Goal: Information Seeking & Learning: Learn about a topic

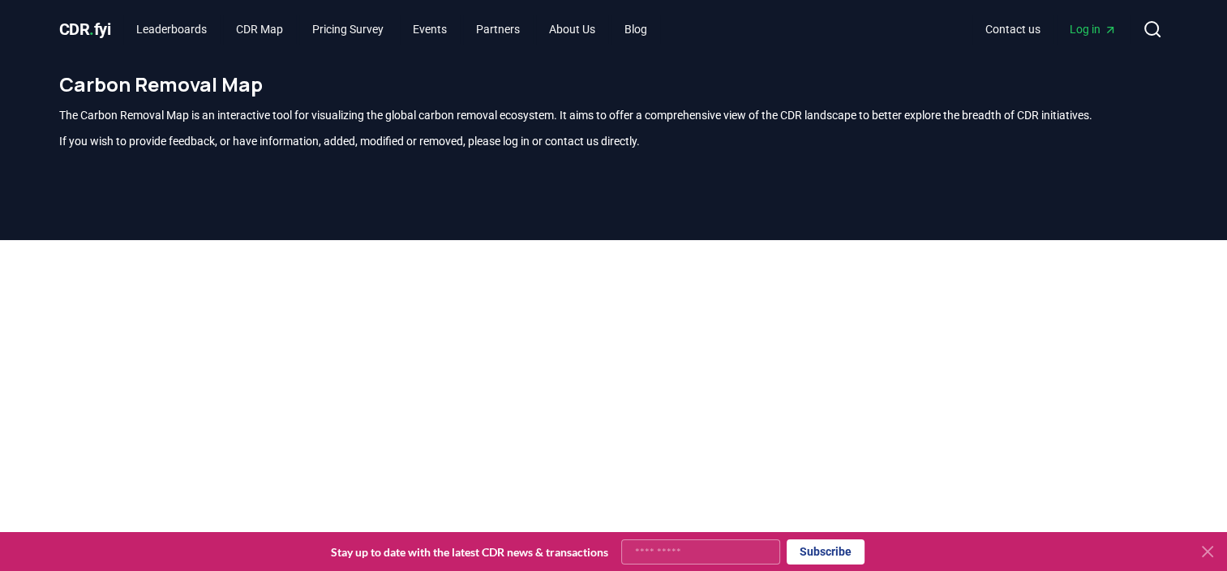
click at [1207, 548] on icon at bounding box center [1207, 551] width 19 height 19
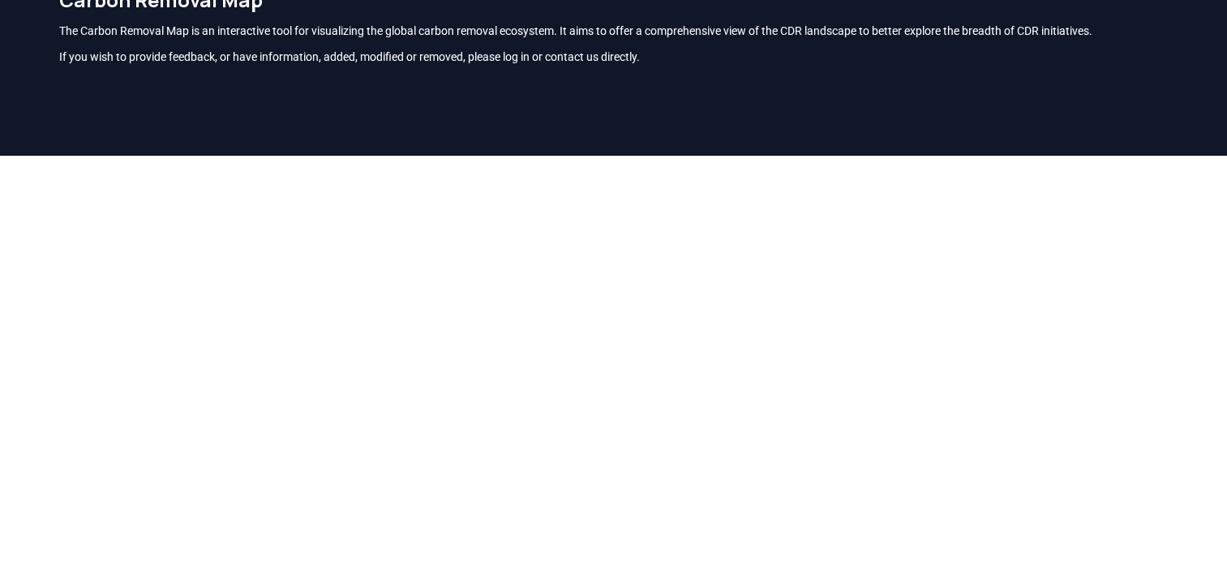
scroll to position [71, 0]
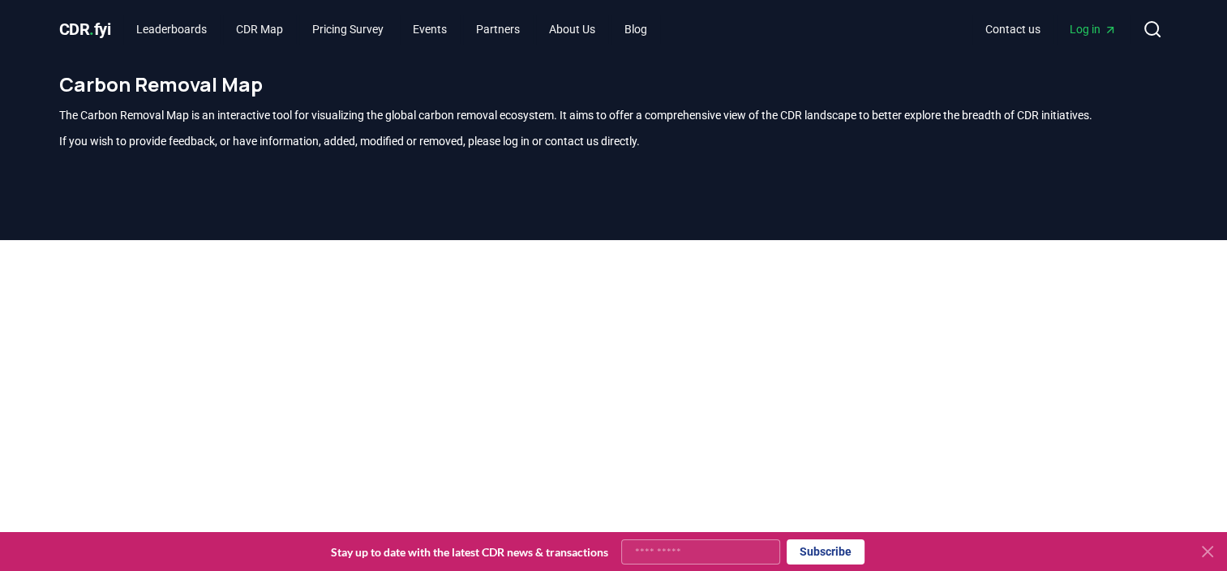
scroll to position [477, 0]
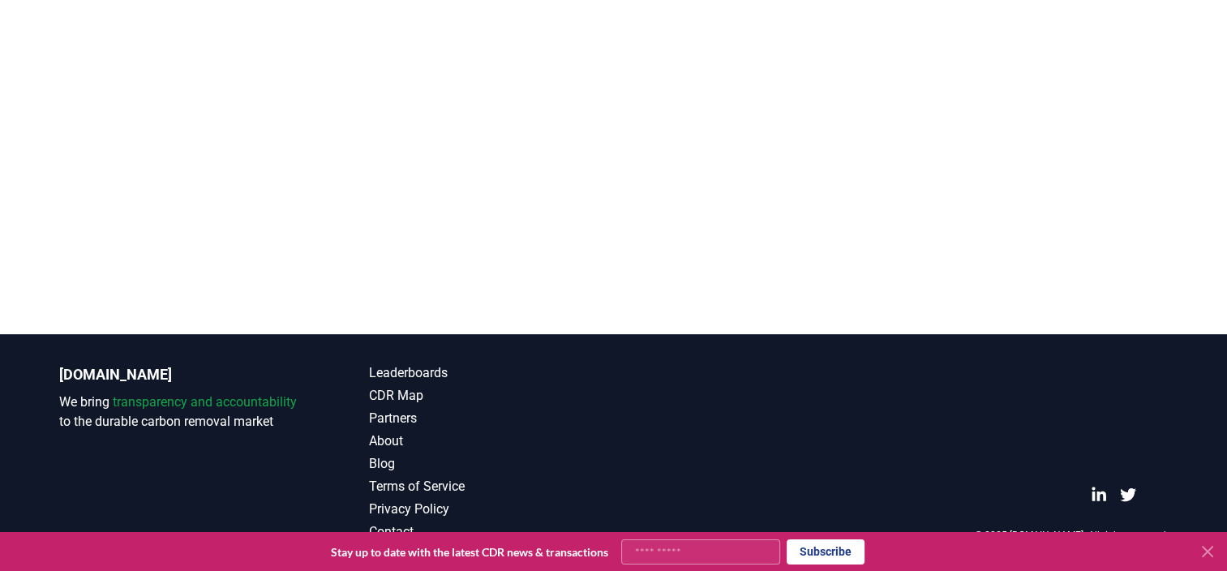
drag, startPoint x: 617, startPoint y: 328, endPoint x: 617, endPoint y: 479, distance: 151.7
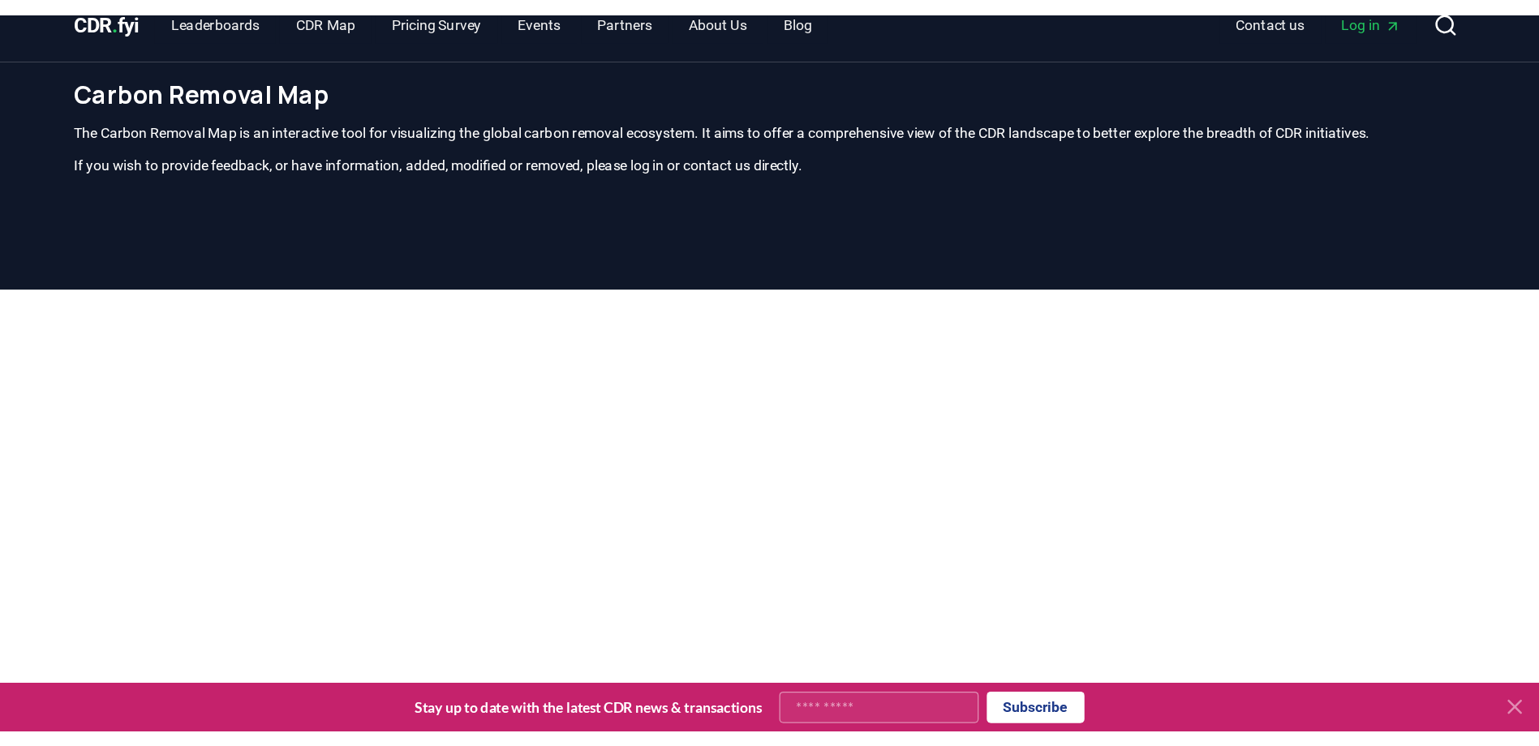
scroll to position [0, 0]
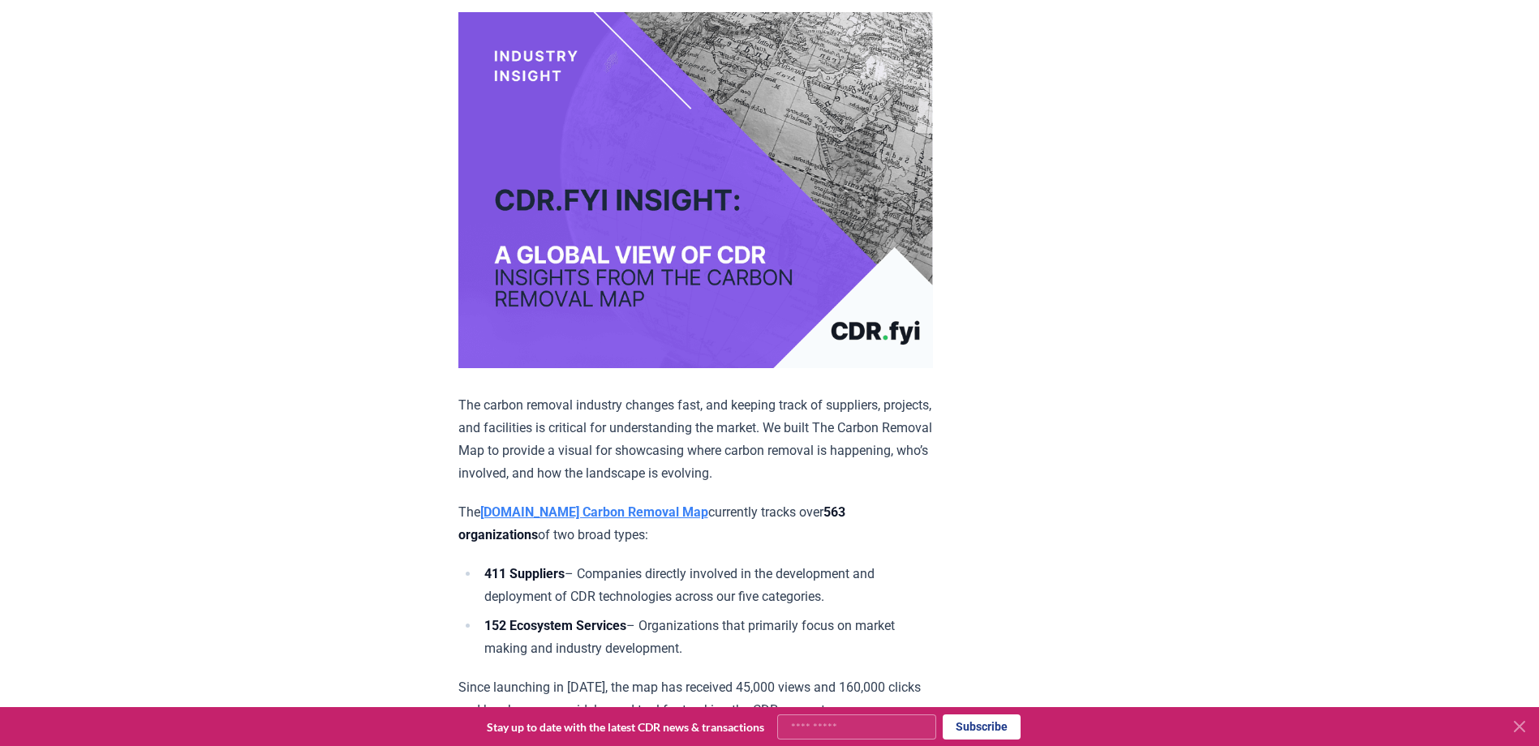
scroll to position [273, 0]
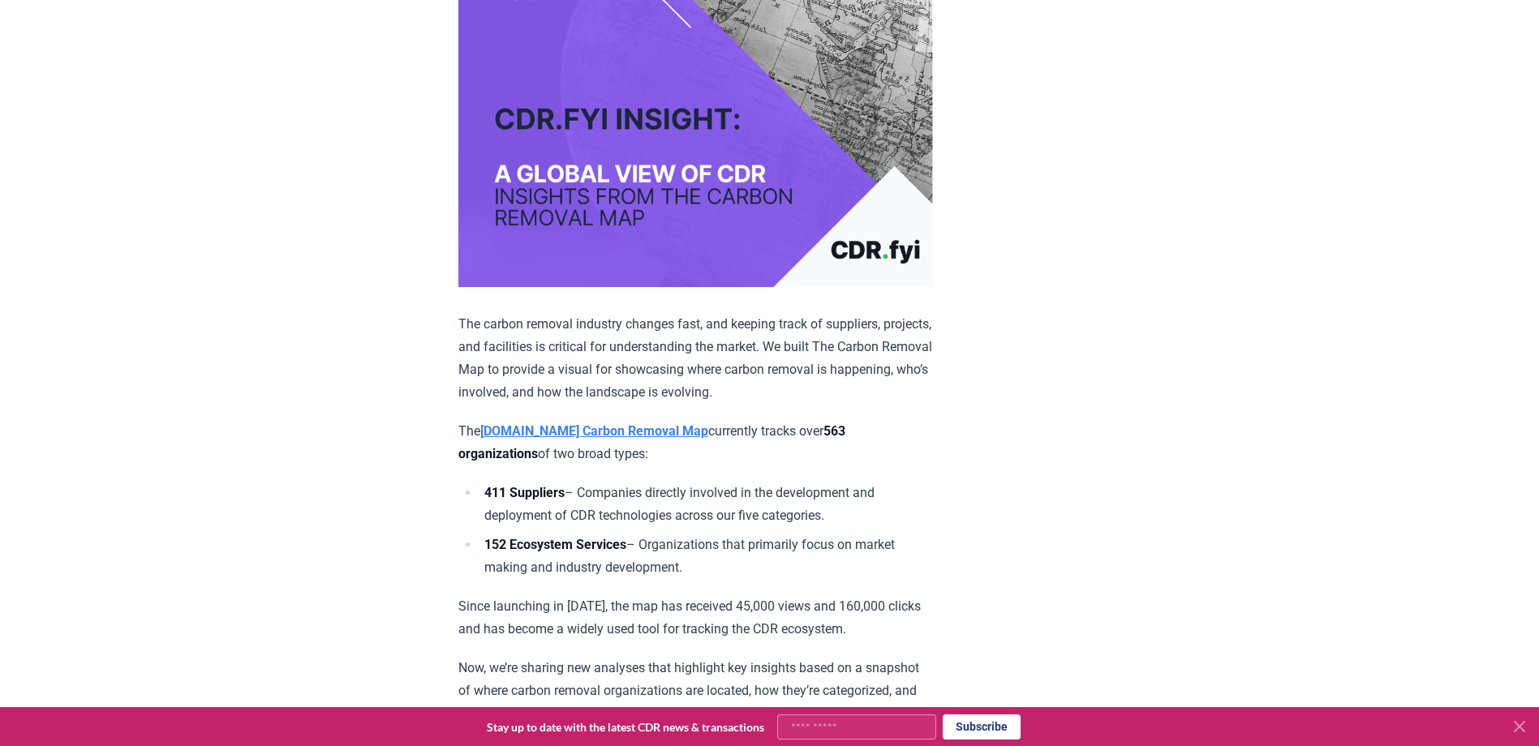
drag, startPoint x: 460, startPoint y: 426, endPoint x: 711, endPoint y: 570, distance: 290.0
copy div "The [DOMAIN_NAME] Carbon Removal Map currently tracks over 563 organizations of…"
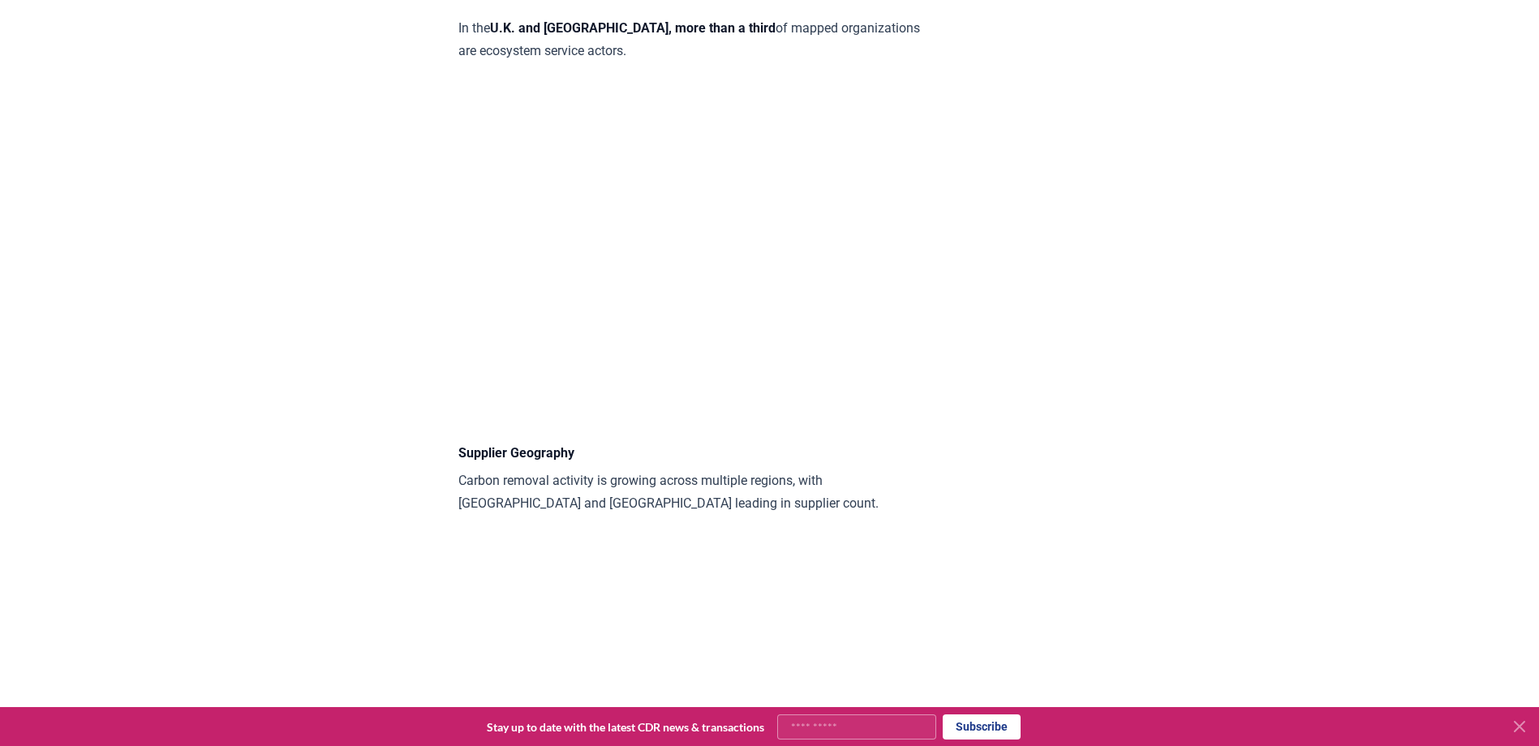
scroll to position [1490, 0]
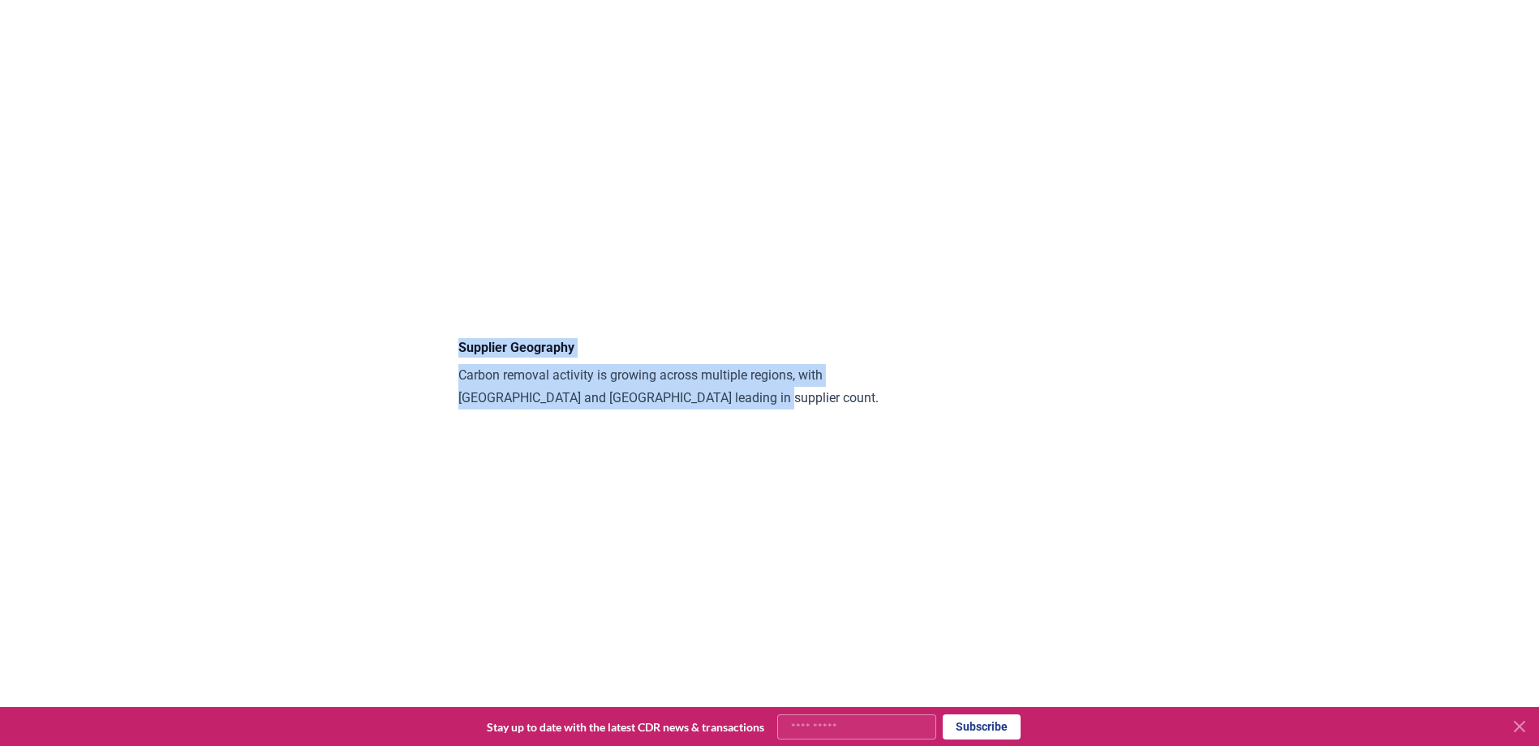
drag, startPoint x: 458, startPoint y: 320, endPoint x: 685, endPoint y: 372, distance: 233.2
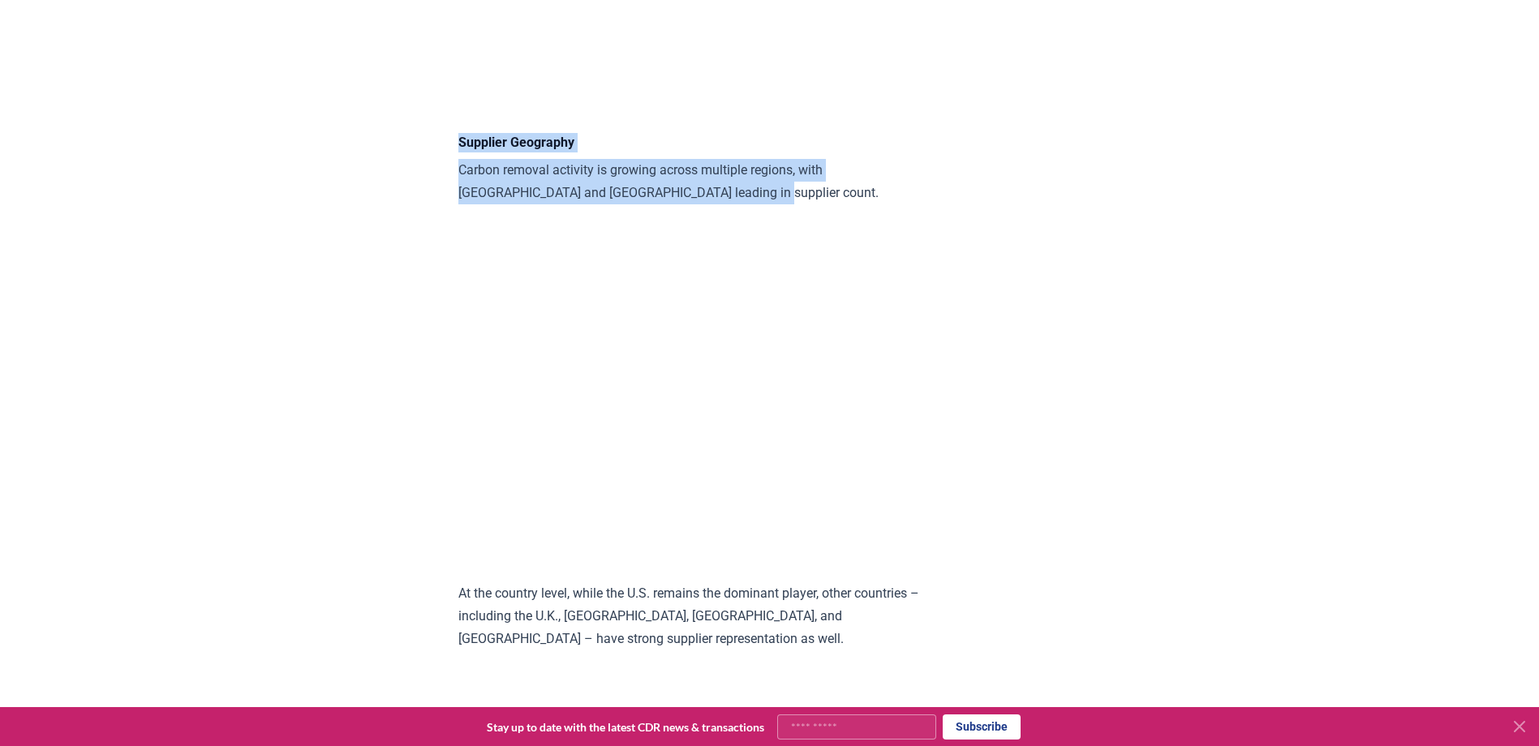
scroll to position [1734, 0]
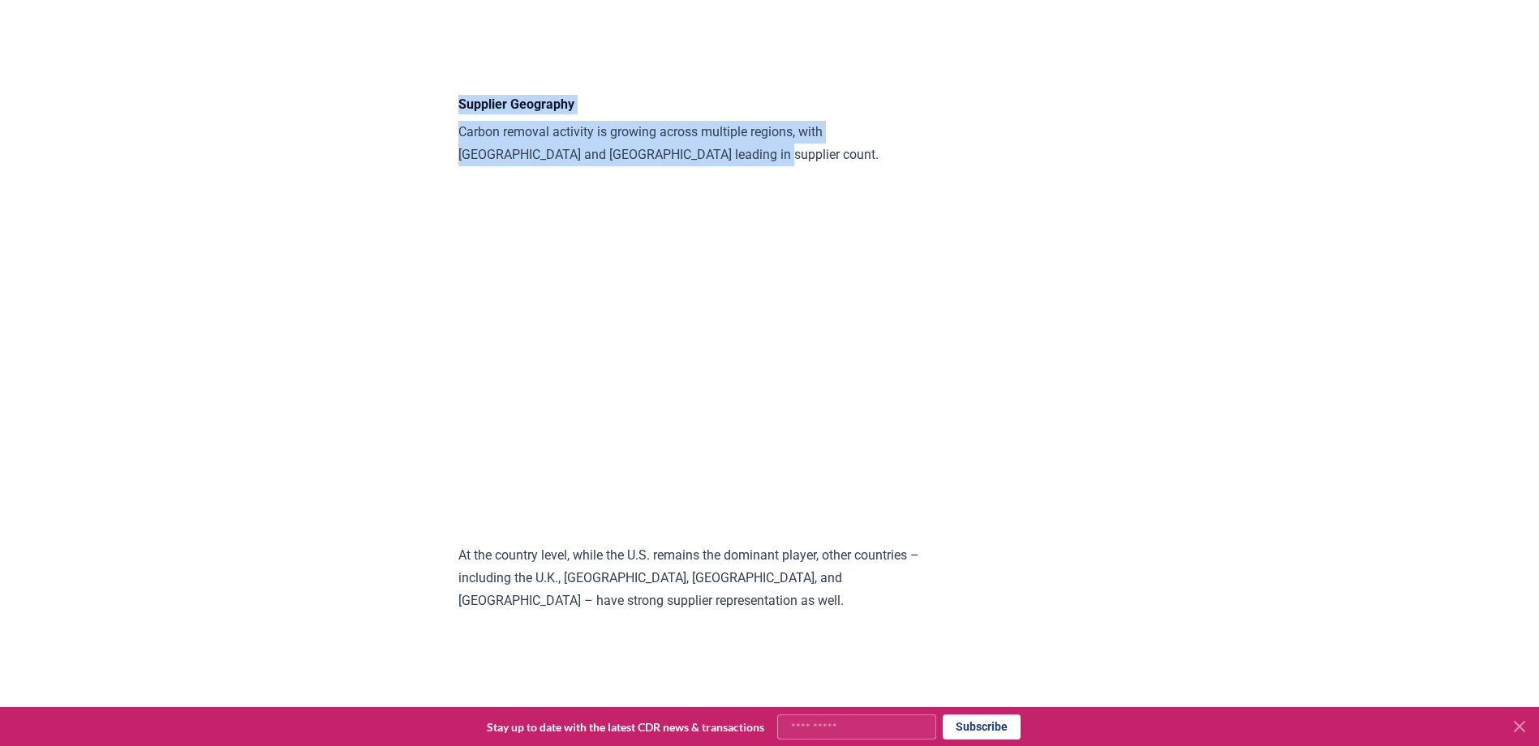
click at [505, 127] on p "Carbon removal activity is growing across multiple regions, with [GEOGRAPHIC_DA…" at bounding box center [695, 143] width 475 height 45
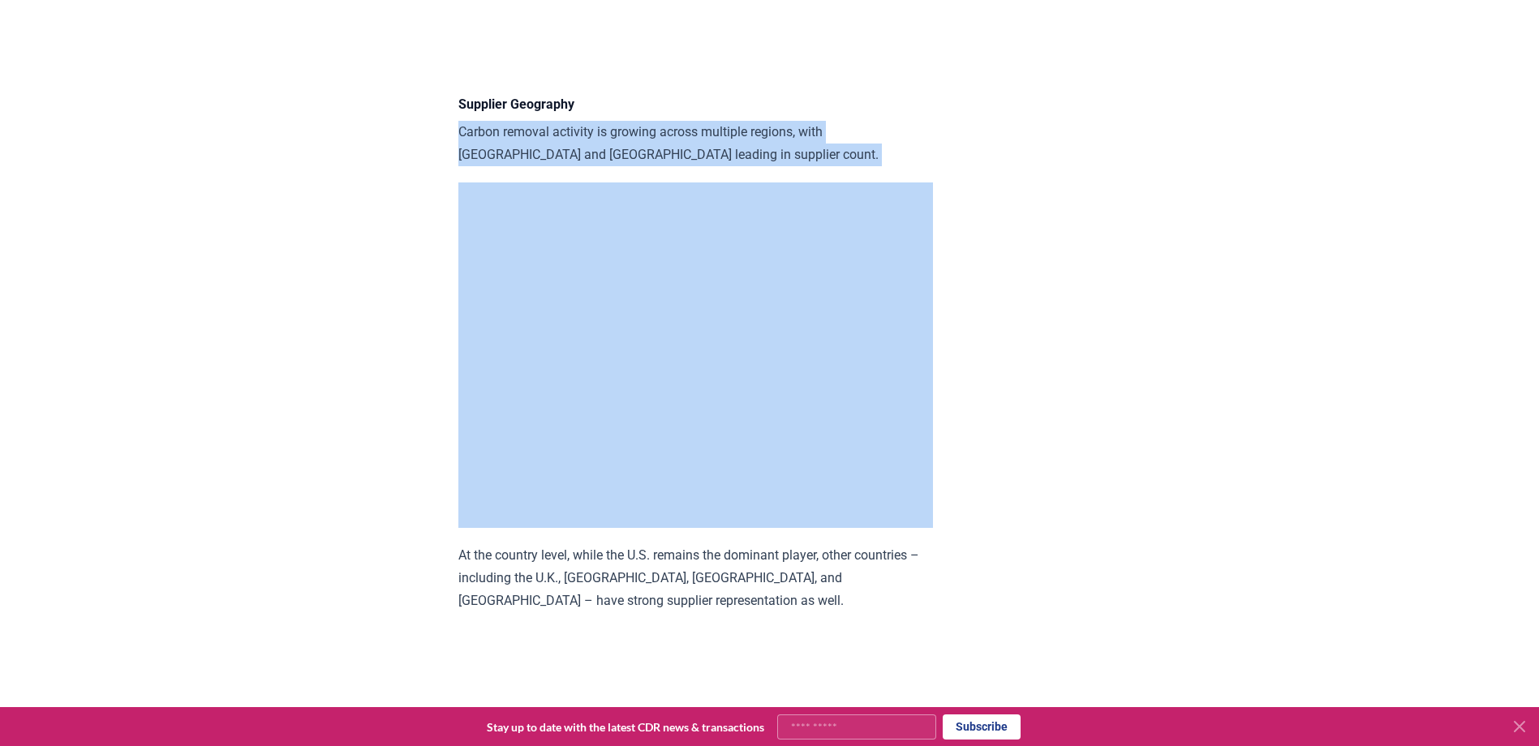
drag, startPoint x: 456, startPoint y: 101, endPoint x: 702, endPoint y: 140, distance: 248.9
copy p "Carbon removal activity is growing across multiple regions, with [GEOGRAPHIC_DA…"
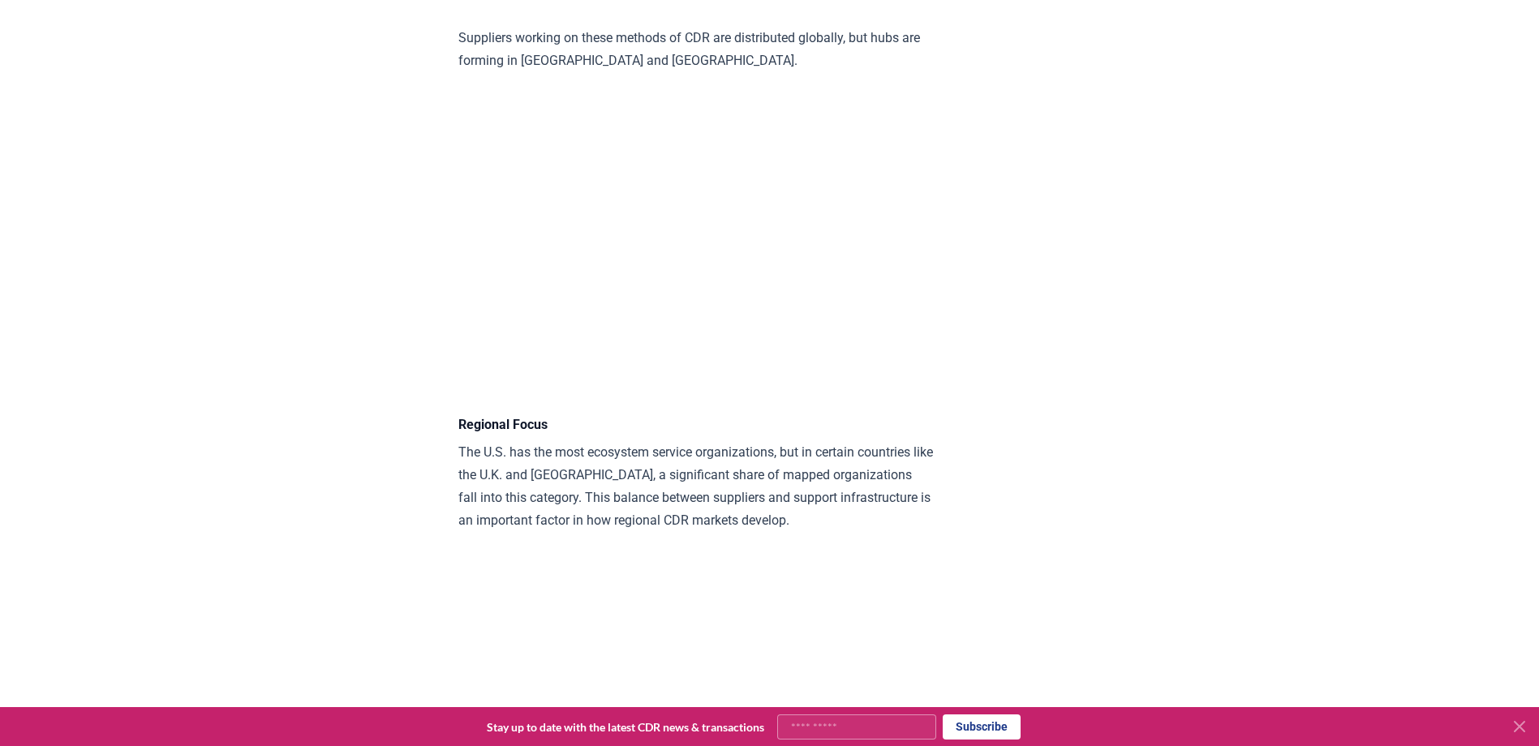
scroll to position [3437, 0]
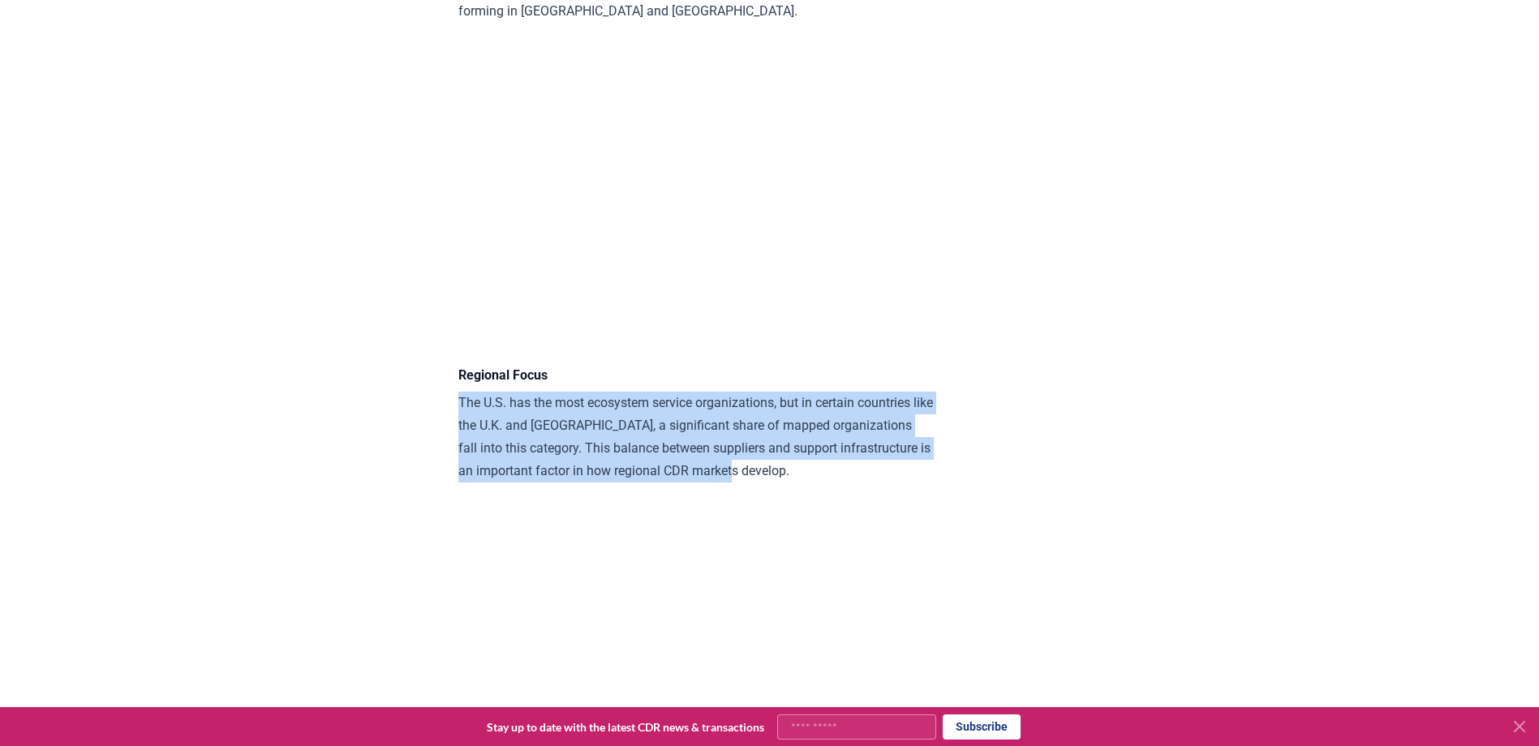
drag, startPoint x: 458, startPoint y: 374, endPoint x: 791, endPoint y: 449, distance: 341.8
click at [791, 449] on p "The U.S. has the most ecosystem service organizations, but in certain countries…" at bounding box center [695, 437] width 475 height 91
copy p "The U.S. has the most ecosystem service organizations, but in certain countries…"
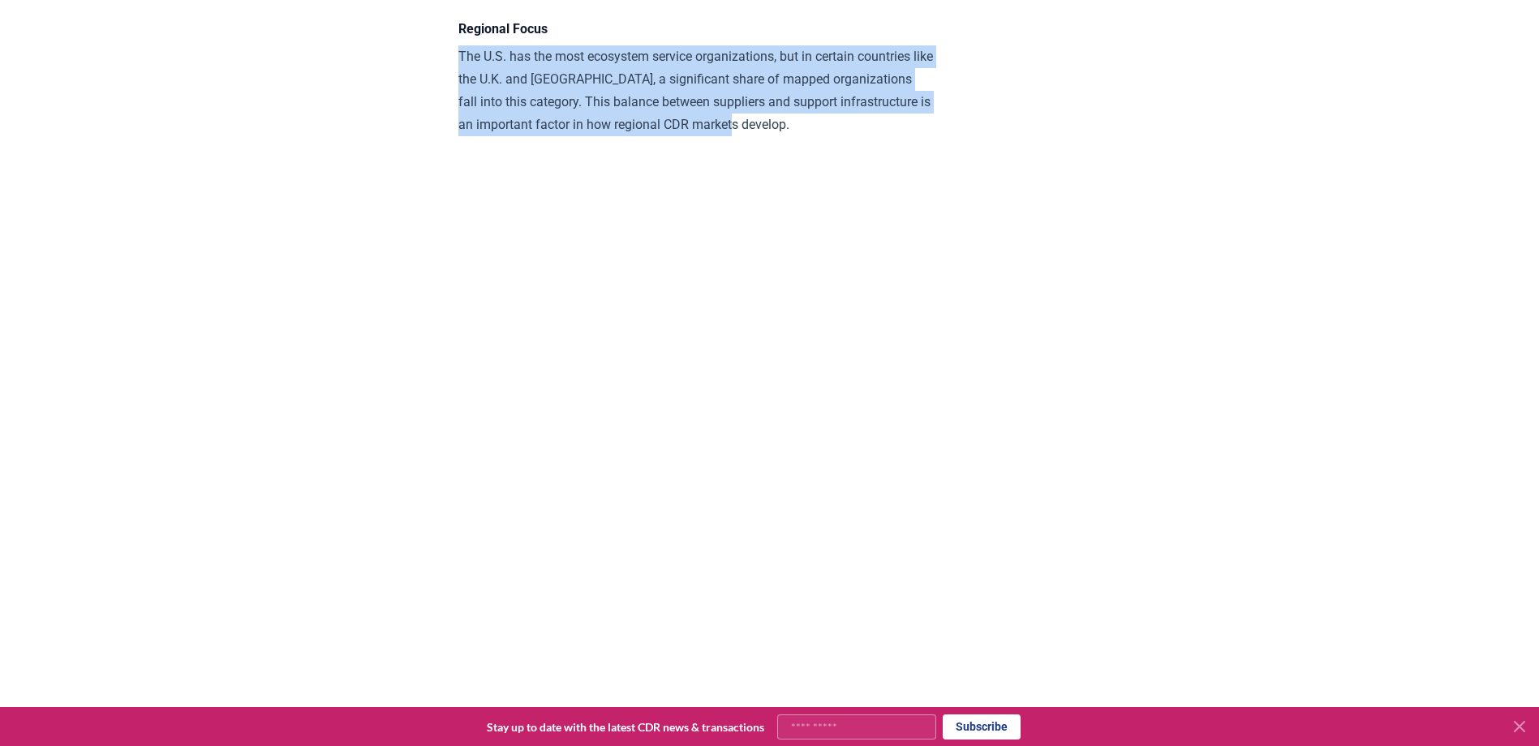
scroll to position [3843, 0]
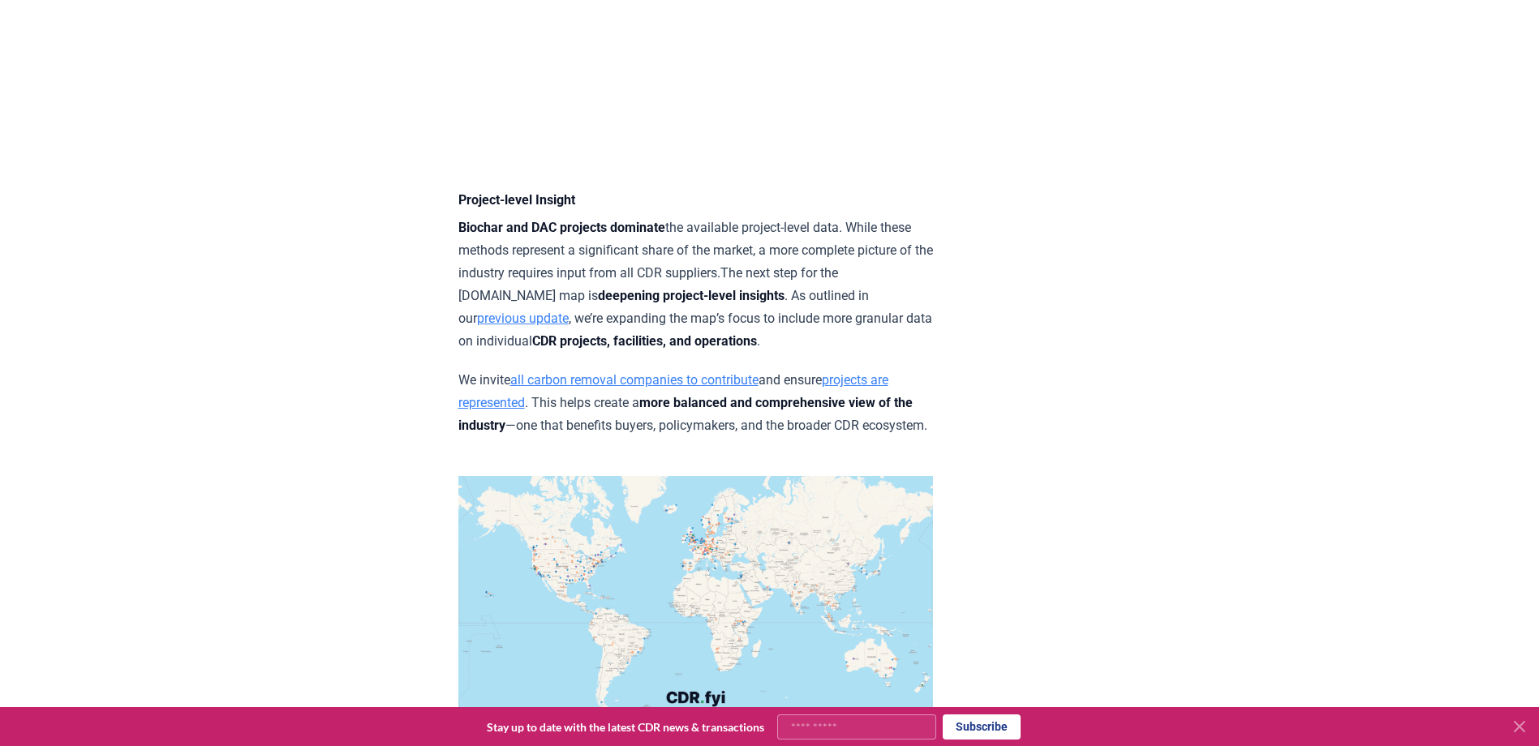
scroll to position [6124, 0]
